Goal: Task Accomplishment & Management: Complete application form

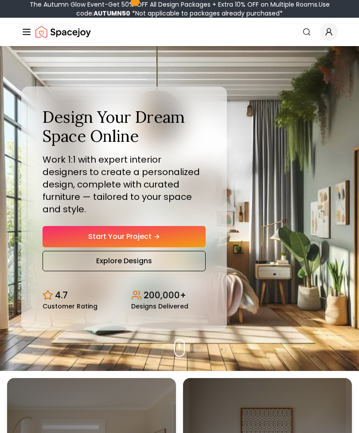
click at [182, 239] on link "Start Your Project" at bounding box center [124, 236] width 163 height 21
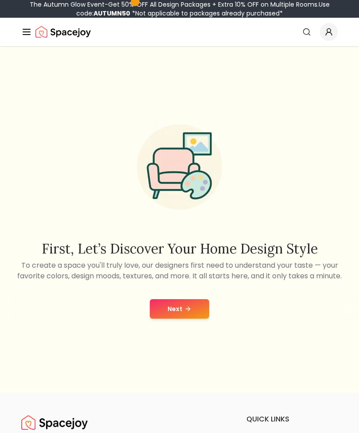
click at [190, 319] on button "Next" at bounding box center [179, 308] width 59 height 19
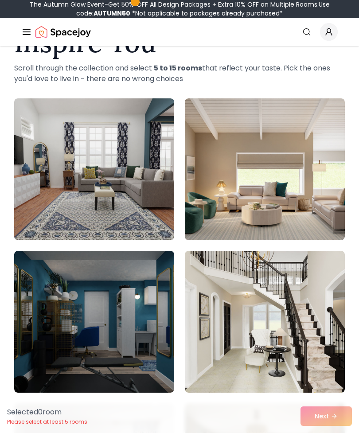
click at [300, 165] on img at bounding box center [265, 169] width 160 height 142
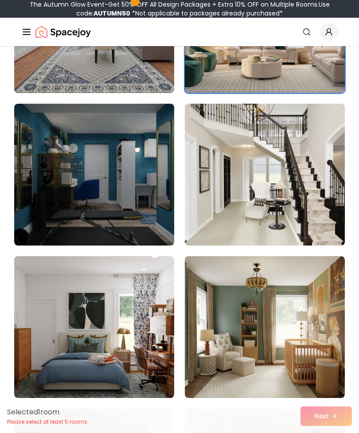
click at [303, 292] on img at bounding box center [265, 327] width 160 height 142
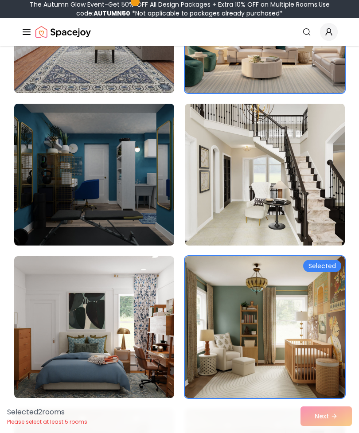
click at [72, 289] on img at bounding box center [94, 327] width 160 height 142
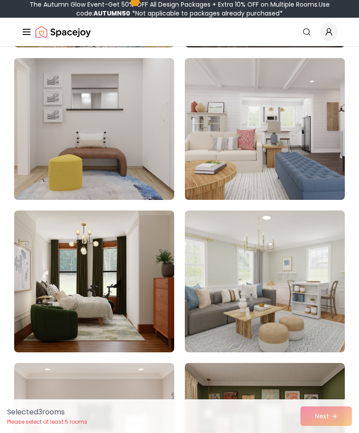
scroll to position [714, 0]
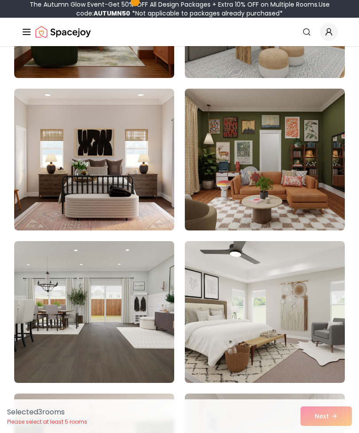
click at [298, 294] on img at bounding box center [265, 312] width 160 height 142
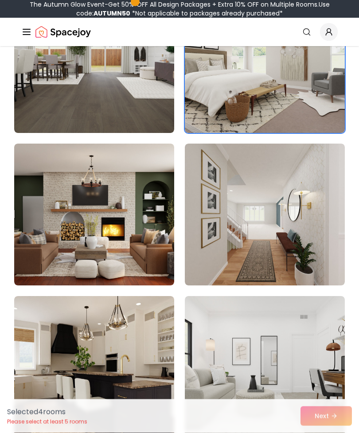
scroll to position [1239, 0]
click at [43, 183] on img at bounding box center [94, 215] width 160 height 142
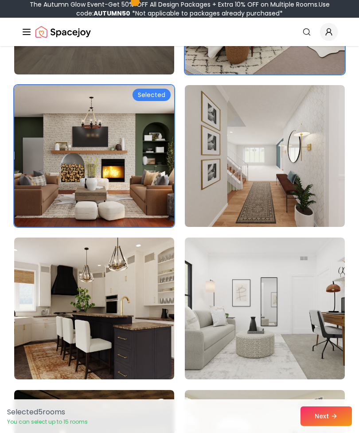
scroll to position [1302, 0]
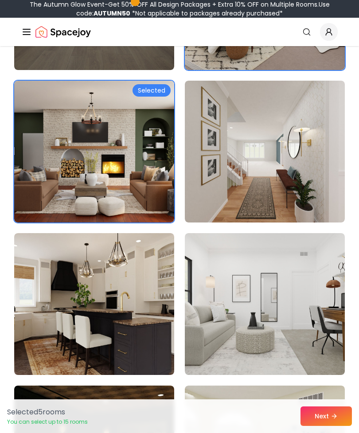
click at [50, 153] on img at bounding box center [94, 152] width 160 height 142
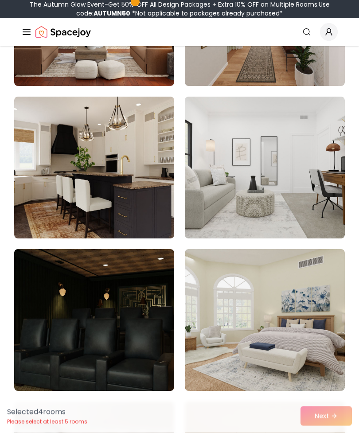
scroll to position [1438, 0]
click at [284, 344] on img at bounding box center [265, 320] width 160 height 142
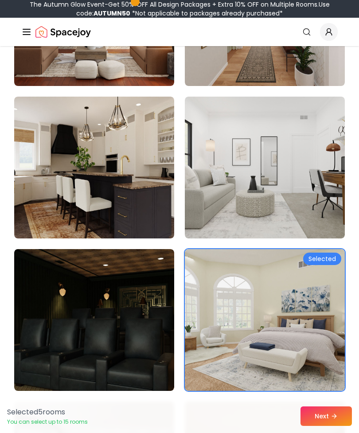
click at [321, 217] on img at bounding box center [265, 168] width 160 height 142
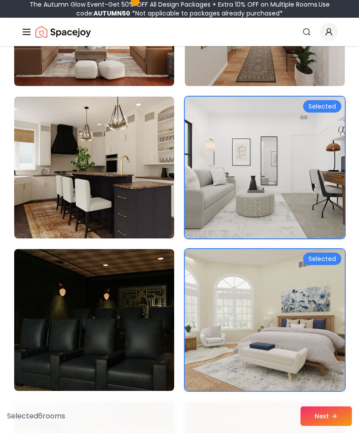
click at [49, 152] on img at bounding box center [94, 168] width 160 height 142
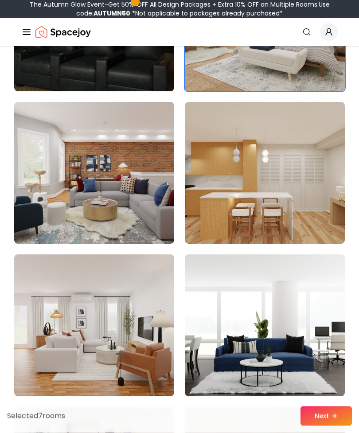
scroll to position [1738, 0]
click at [222, 206] on img at bounding box center [265, 173] width 160 height 142
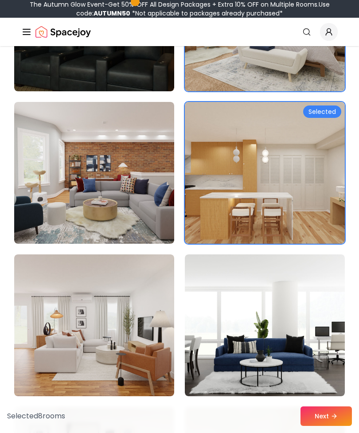
click at [76, 203] on img at bounding box center [94, 173] width 160 height 142
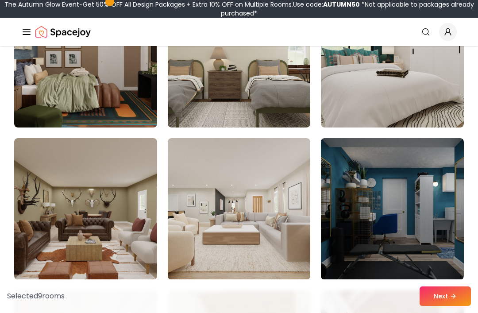
scroll to position [3094, 0]
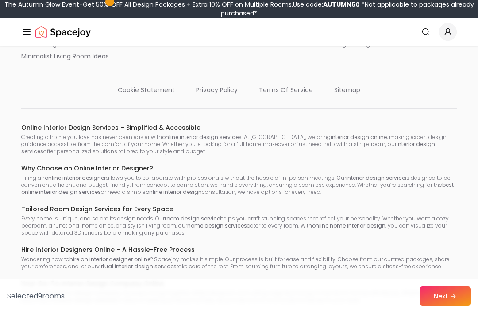
click at [358, 17] on div "The Autumn Glow Event-Get 50% OFF All Design Packages + Extra 10% OFF on Multip…" at bounding box center [239, 9] width 471 height 18
click at [358, 169] on div "Spacejoy is an online interior design platform that helps you create a personal…" at bounding box center [239, 43] width 478 height 795
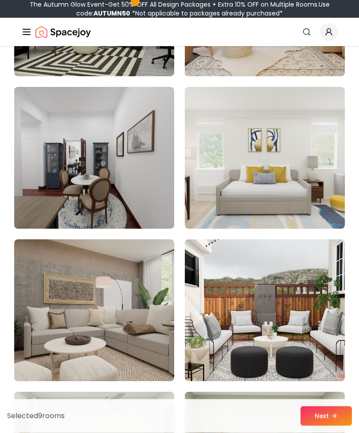
scroll to position [3734, 0]
click at [308, 286] on img at bounding box center [265, 310] width 160 height 142
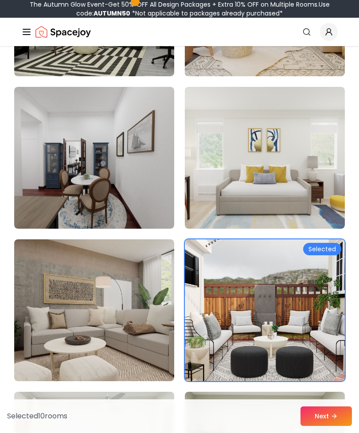
click at [49, 268] on img at bounding box center [94, 310] width 160 height 142
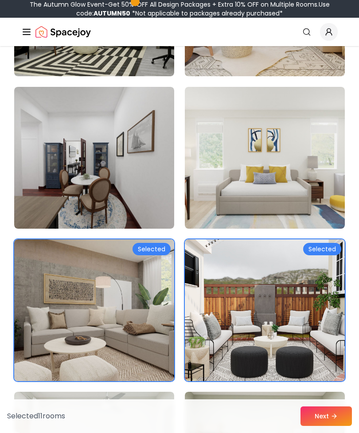
click at [325, 426] on button "Next" at bounding box center [325, 415] width 51 height 19
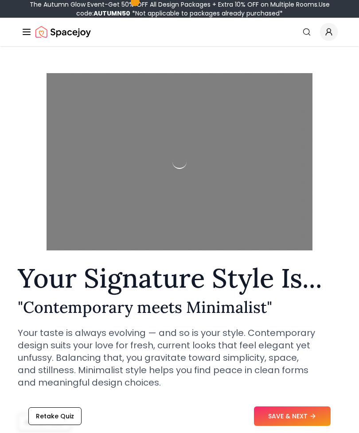
scroll to position [12, 0]
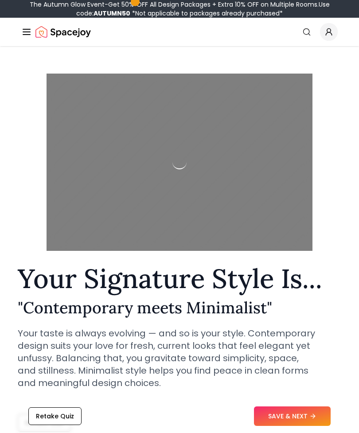
click at [306, 426] on button "SAVE & NEXT" at bounding box center [292, 415] width 77 height 19
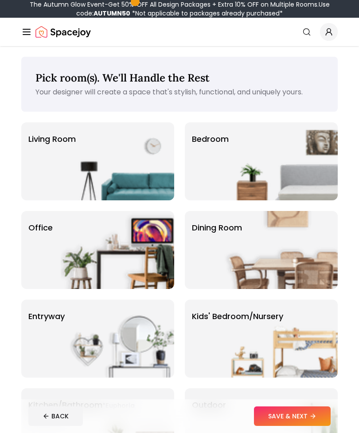
click at [40, 158] on div "Living Room" at bounding box center [97, 161] width 153 height 78
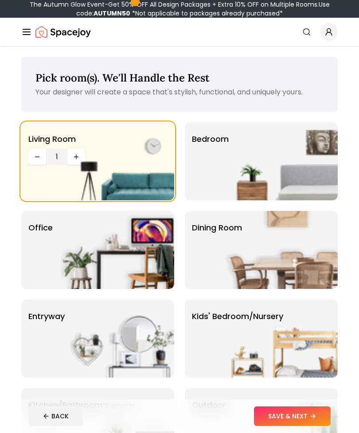
click at [79, 156] on img at bounding box center [117, 161] width 113 height 78
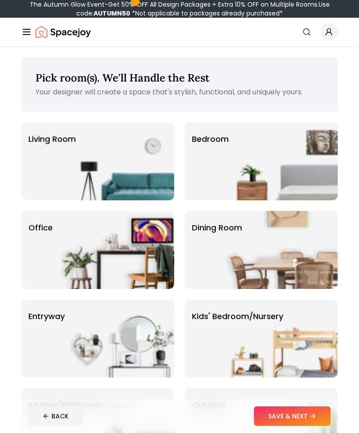
click at [77, 155] on img at bounding box center [117, 161] width 113 height 78
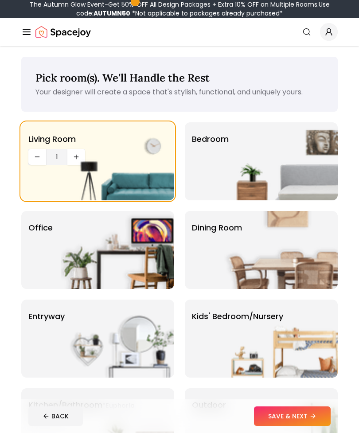
click at [74, 153] on img at bounding box center [117, 161] width 113 height 78
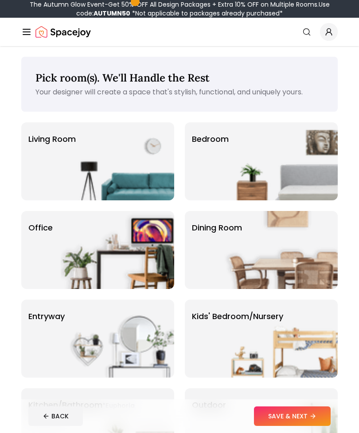
click at [52, 151] on div "Living Room" at bounding box center [97, 161] width 153 height 78
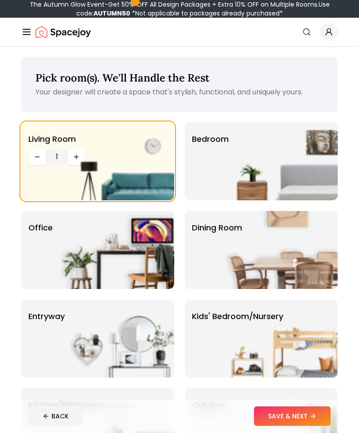
click at [54, 159] on span "1" at bounding box center [57, 157] width 14 height 11
click at [37, 156] on icon "Decrease quantity" at bounding box center [37, 156] width 7 height 7
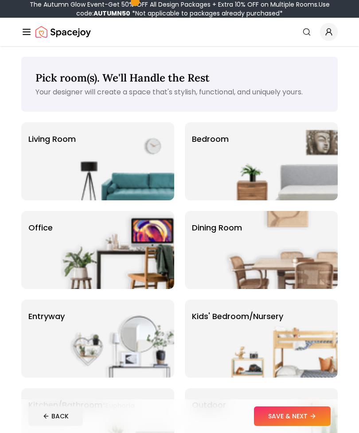
click at [41, 157] on div "Living Room" at bounding box center [97, 161] width 153 height 78
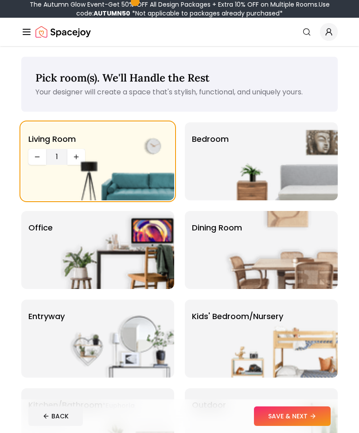
click at [78, 156] on img at bounding box center [117, 161] width 113 height 78
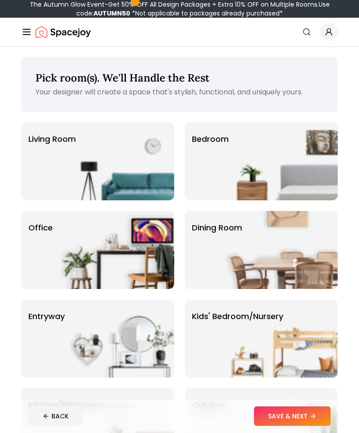
click at [66, 157] on img at bounding box center [117, 161] width 113 height 78
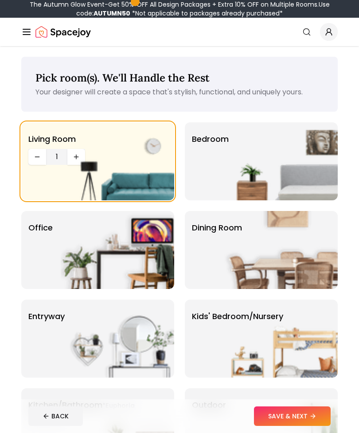
click at [76, 155] on img at bounding box center [117, 161] width 113 height 78
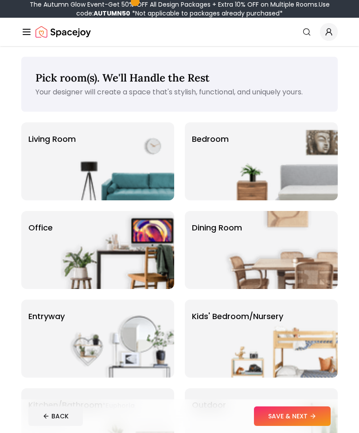
click at [49, 150] on div "Living Room" at bounding box center [97, 161] width 153 height 78
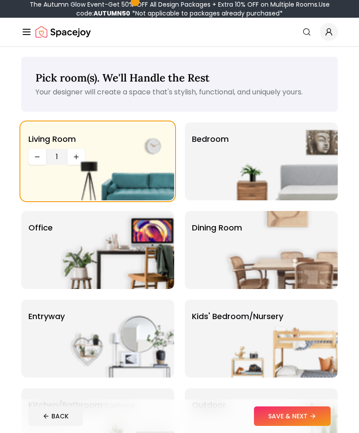
click at [297, 183] on img at bounding box center [280, 161] width 113 height 78
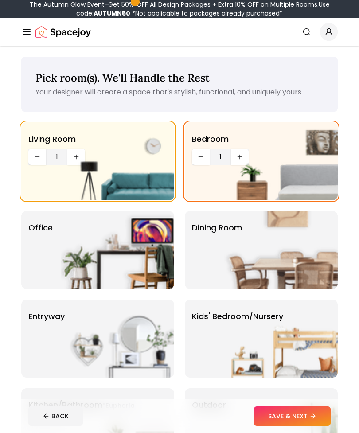
click at [246, 155] on img at bounding box center [280, 161] width 113 height 78
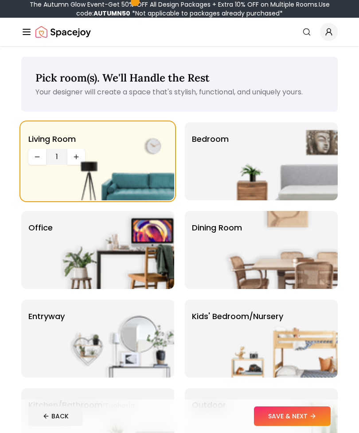
click at [271, 162] on img at bounding box center [280, 161] width 113 height 78
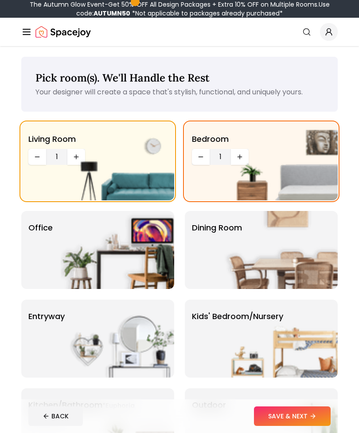
click at [237, 162] on img at bounding box center [280, 161] width 113 height 78
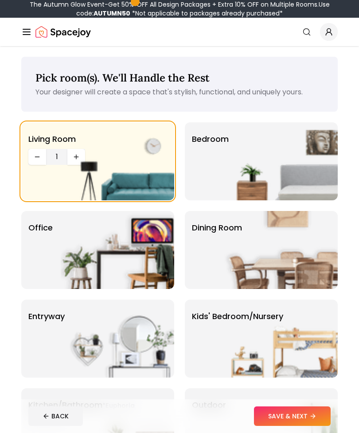
click at [253, 167] on img at bounding box center [280, 161] width 113 height 78
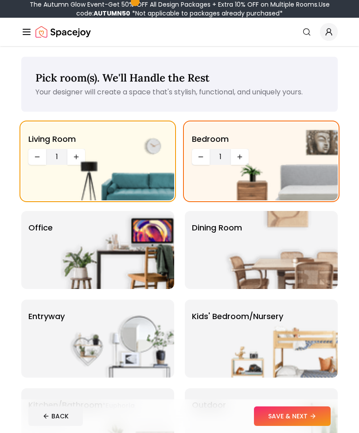
click at [241, 157] on img at bounding box center [280, 161] width 113 height 78
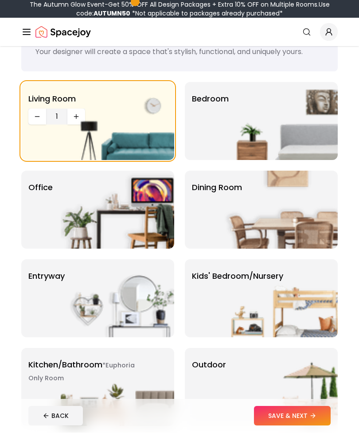
scroll to position [43, 0]
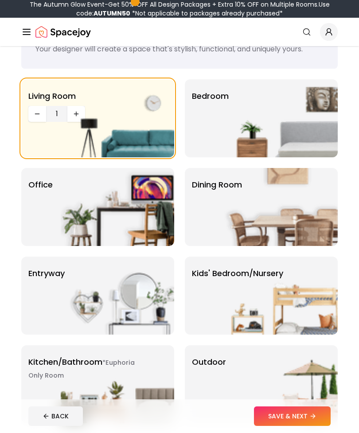
click at [301, 294] on img at bounding box center [280, 296] width 113 height 78
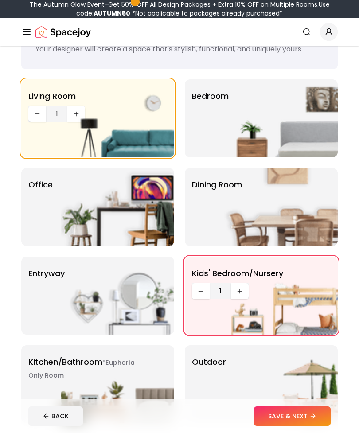
click at [241, 295] on img at bounding box center [280, 296] width 113 height 78
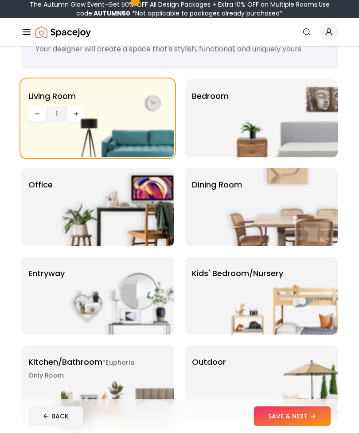
click at [249, 296] on img at bounding box center [280, 296] width 113 height 78
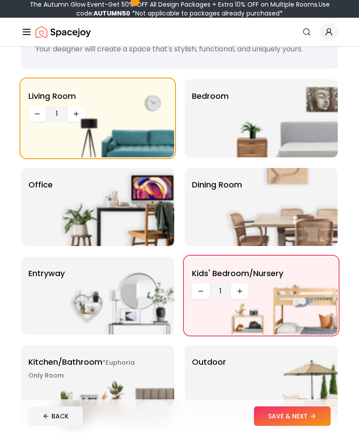
click at [235, 281] on img at bounding box center [280, 296] width 113 height 78
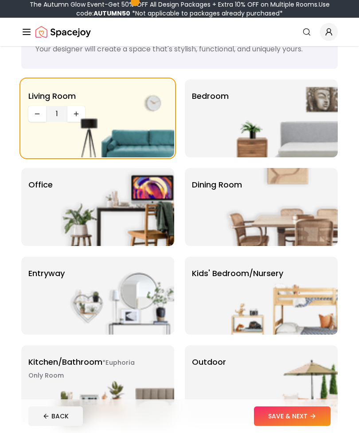
click at [318, 132] on img at bounding box center [280, 118] width 113 height 78
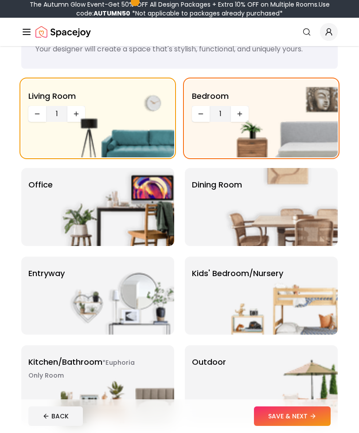
click at [242, 296] on img at bounding box center [280, 296] width 113 height 78
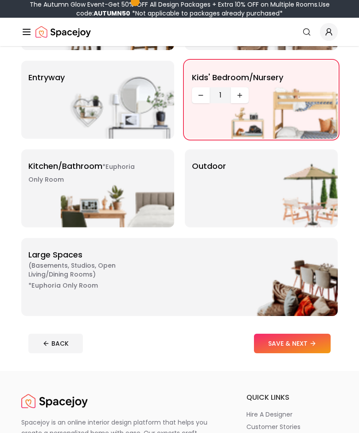
scroll to position [236, 0]
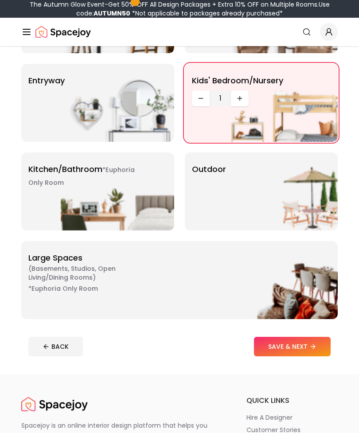
click at [324, 189] on img at bounding box center [280, 191] width 113 height 78
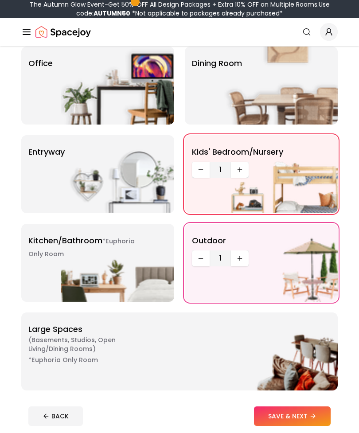
click at [42, 173] on div "entryway" at bounding box center [97, 174] width 153 height 78
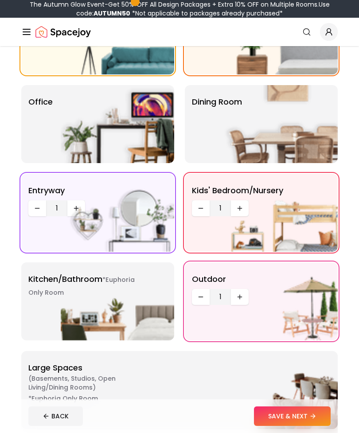
scroll to position [113, 0]
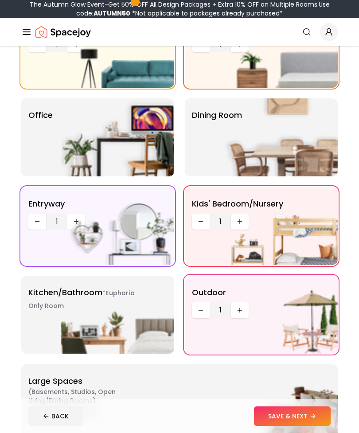
click at [42, 310] on small "*Euphoria Only Room" at bounding box center [81, 299] width 106 height 22
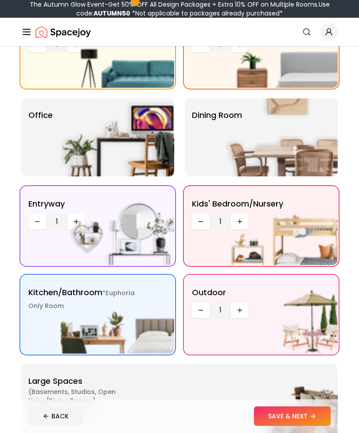
click at [319, 147] on img at bounding box center [280, 137] width 113 height 78
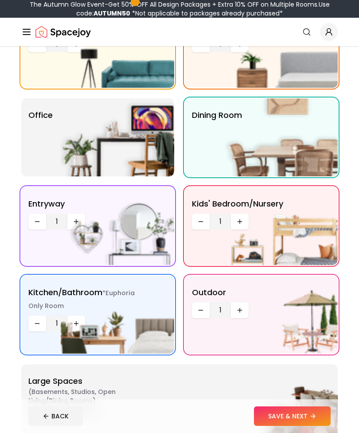
click at [38, 150] on div "Office" at bounding box center [97, 137] width 153 height 78
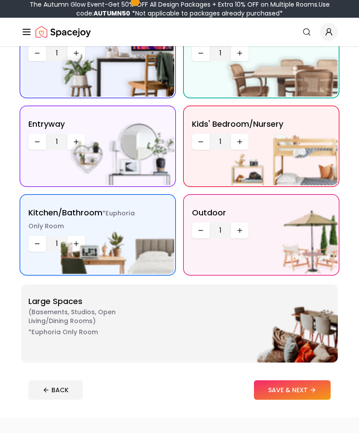
scroll to position [191, 0]
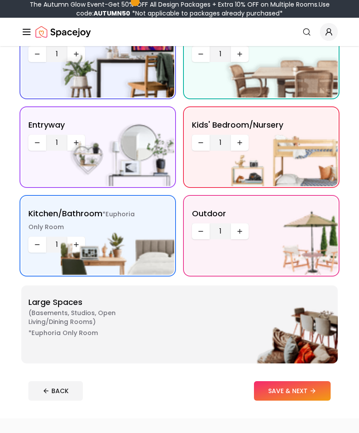
click at [42, 234] on div "*Euphoria Only Room Kitchen/Bathroom *Euphoria Only Room 1" at bounding box center [97, 236] width 153 height 78
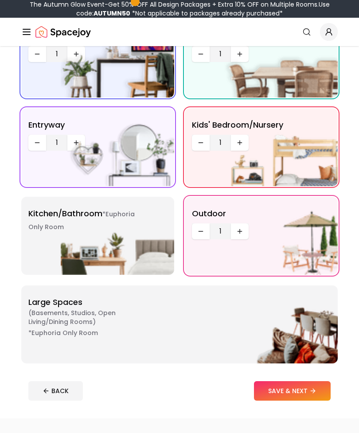
click at [35, 236] on div "*Euphoria Only Room Kitchen/Bathroom *Euphoria Only Room" at bounding box center [97, 236] width 153 height 78
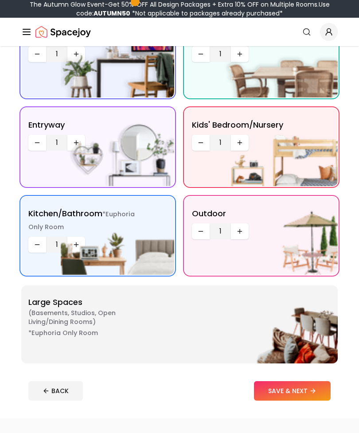
click at [315, 390] on icon at bounding box center [314, 391] width 2 height 4
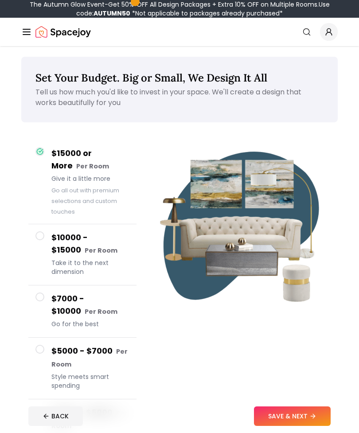
click at [309, 426] on button "SAVE & NEXT" at bounding box center [292, 415] width 77 height 19
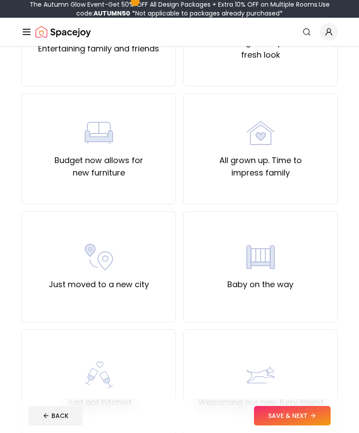
scroll to position [275, 0]
click at [303, 292] on div "Baby on the way" at bounding box center [260, 266] width 155 height 111
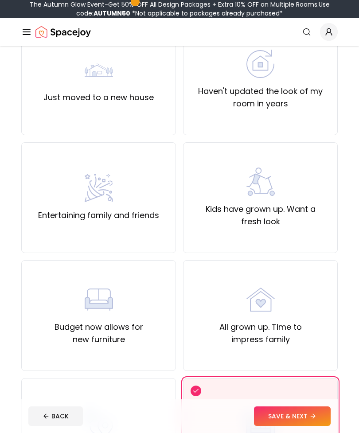
click at [35, 119] on div "Just moved to a new house" at bounding box center [98, 79] width 155 height 111
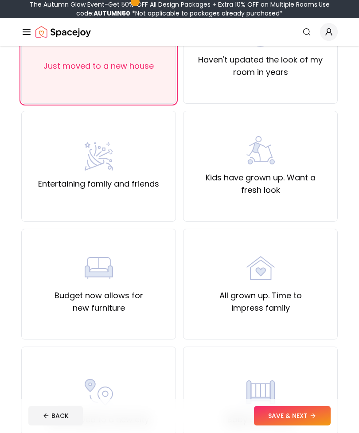
scroll to position [140, 0]
click at [289, 375] on div "Baby on the way" at bounding box center [260, 401] width 155 height 111
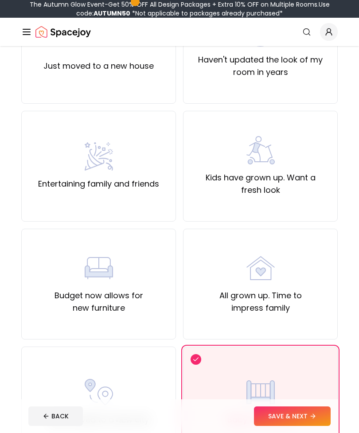
click at [303, 426] on button "SAVE & NEXT" at bounding box center [292, 415] width 77 height 19
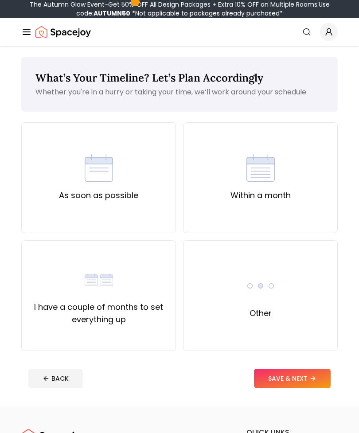
click at [57, 172] on div "As soon as possible" at bounding box center [98, 177] width 155 height 111
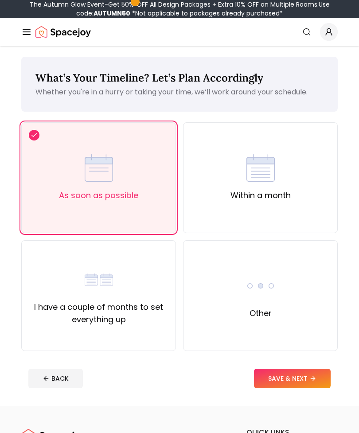
click at [315, 393] on footer "BACK SAVE & NEXT" at bounding box center [179, 379] width 316 height 34
click at [327, 387] on button "SAVE & NEXT" at bounding box center [292, 378] width 77 height 19
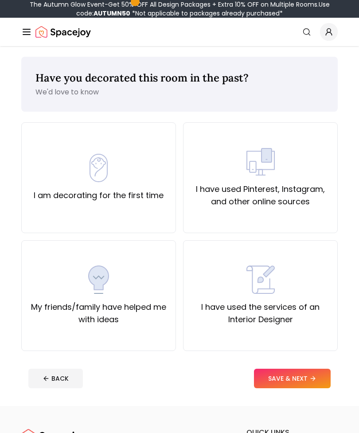
click at [36, 165] on div "I am decorating for the first time" at bounding box center [99, 178] width 130 height 48
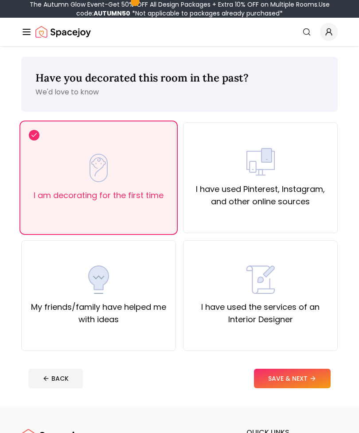
click at [300, 372] on button "SAVE & NEXT" at bounding box center [292, 378] width 77 height 19
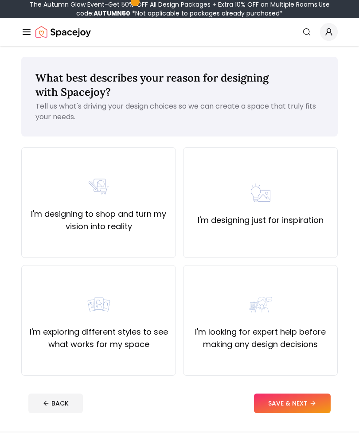
click at [37, 172] on div "I'm designing to shop and turn my vision into reality" at bounding box center [98, 202] width 155 height 111
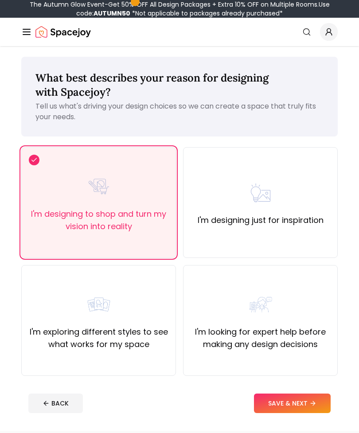
click at [306, 409] on button "SAVE & NEXT" at bounding box center [292, 402] width 77 height 19
